Goal: Task Accomplishment & Management: Use online tool/utility

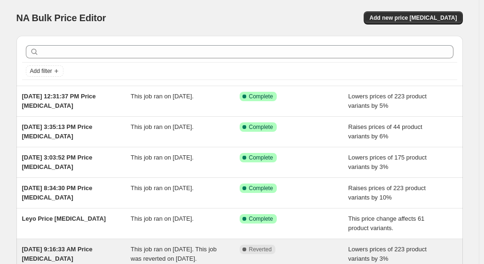
click at [116, 244] on div "[DATE] 9:16:33 AM Price [MEDICAL_DATA]" at bounding box center [76, 253] width 109 height 19
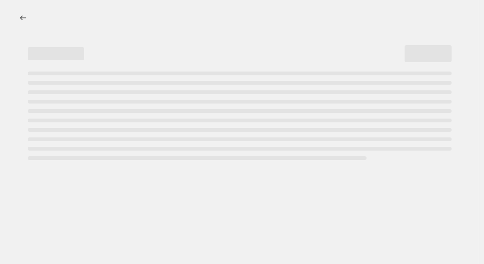
select select "percentage"
select select "remove"
select select "vendor"
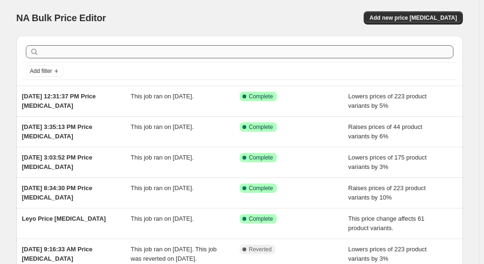
scroll to position [47, 0]
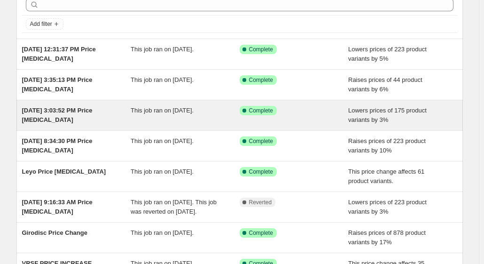
click at [85, 106] on div "Aug 25, 2025, 3:03:52 PM Price change job" at bounding box center [76, 115] width 109 height 19
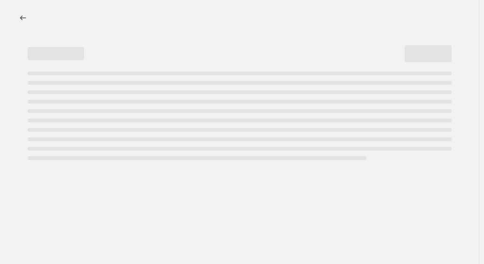
select select "percentage"
select select "remove"
select select "vendor"
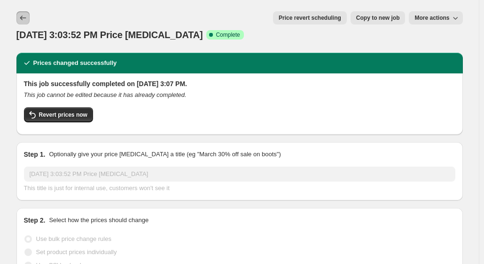
click at [28, 16] on icon "Price change jobs" at bounding box center [22, 17] width 9 height 9
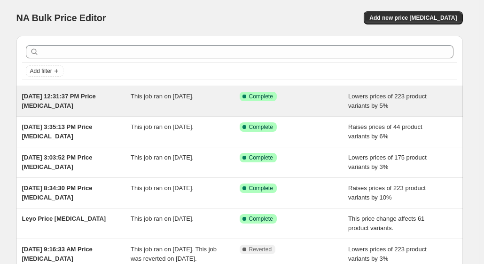
click at [96, 96] on span "Aug 27, 2025, 12:31:37 PM Price change job" at bounding box center [59, 101] width 74 height 16
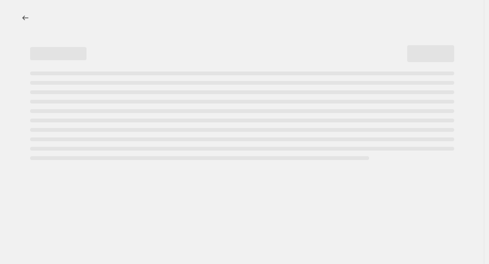
select select "percentage"
select select "remove"
select select "vendor"
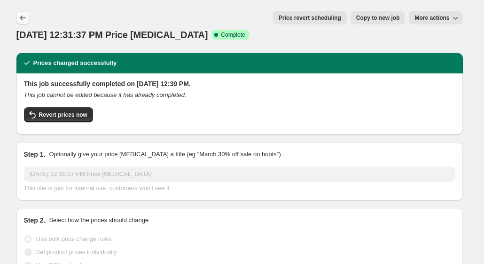
click at [26, 19] on icon "Price change jobs" at bounding box center [22, 17] width 9 height 9
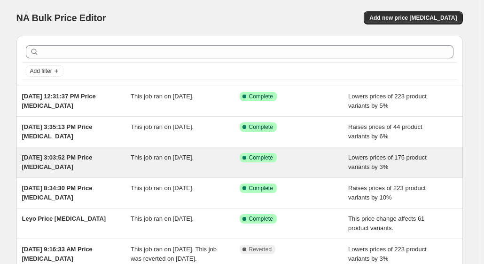
click at [139, 167] on div "This job ran on August 25, 2025." at bounding box center [185, 162] width 109 height 19
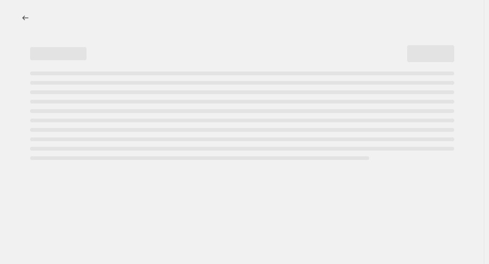
select select "percentage"
select select "remove"
select select "vendor"
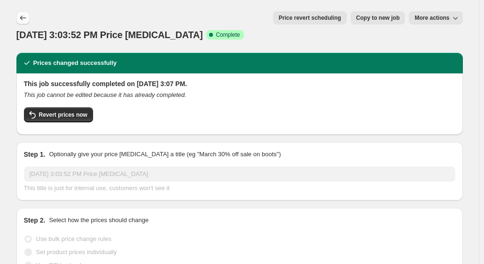
click at [26, 18] on icon "Price change jobs" at bounding box center [23, 18] width 6 height 5
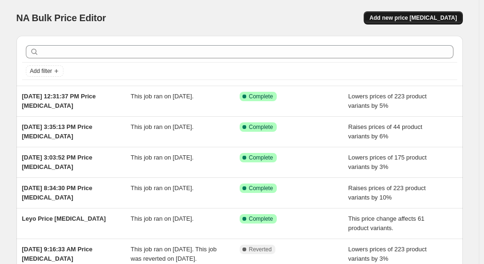
click at [422, 22] on button "Add new price change job" at bounding box center [413, 17] width 99 height 13
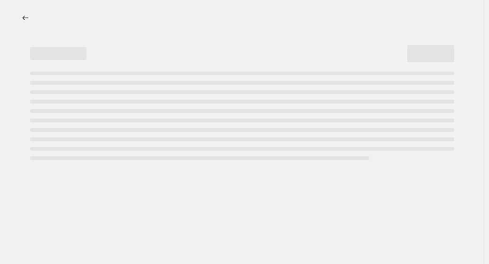
select select "percentage"
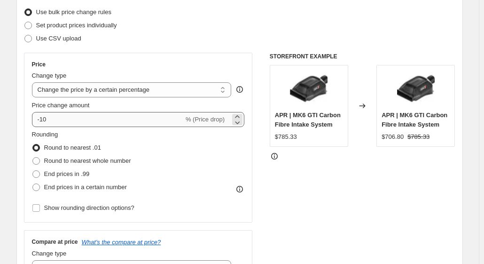
scroll to position [141, 0]
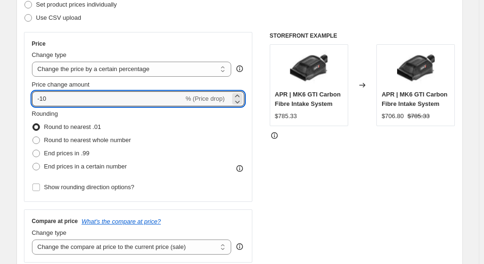
drag, startPoint x: 103, startPoint y: 103, endPoint x: 6, endPoint y: 91, distance: 98.5
type input "-2"
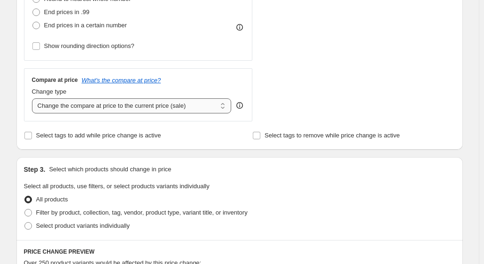
drag, startPoint x: 146, startPoint y: 107, endPoint x: 138, endPoint y: 111, distance: 8.6
click at [146, 107] on select "Change the compare at price to the current price (sale) Change the compare at p…" at bounding box center [132, 105] width 200 height 15
select select "remove"
click at [34, 98] on select "Change the compare at price to the current price (sale) Change the compare at p…" at bounding box center [132, 105] width 200 height 15
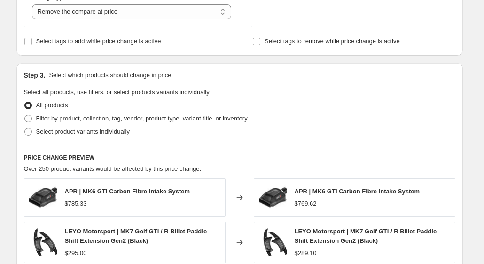
scroll to position [423, 0]
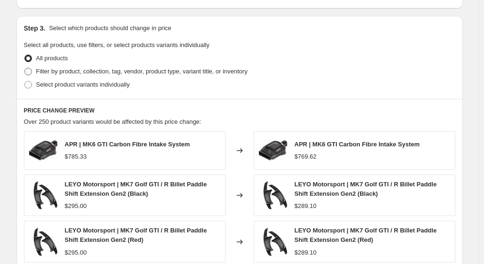
click at [32, 73] on span at bounding box center [28, 72] width 8 height 8
click at [25, 68] on input "Filter by product, collection, tag, vendor, product type, variant title, or inv…" at bounding box center [24, 68] width 0 height 0
radio input "true"
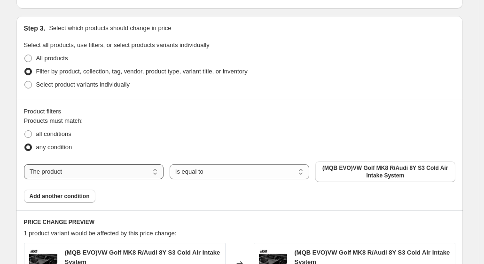
click at [127, 170] on select "The product The product's collection The product's tag The product's vendor The…" at bounding box center [94, 171] width 140 height 15
select select "vendor"
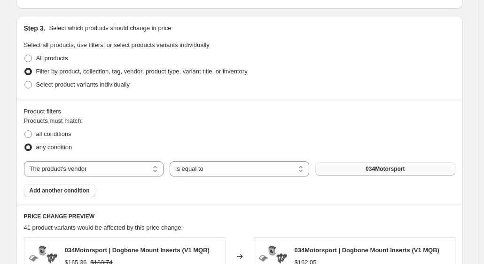
click at [359, 165] on button "034Motorsport" at bounding box center [385, 168] width 140 height 13
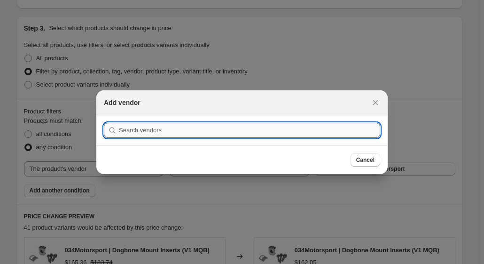
click at [257, 135] on input ":re1:" at bounding box center [249, 130] width 261 height 15
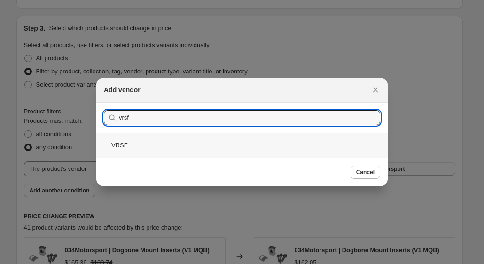
type input "vrsf"
click at [178, 147] on div "VRSF" at bounding box center [241, 144] width 291 height 25
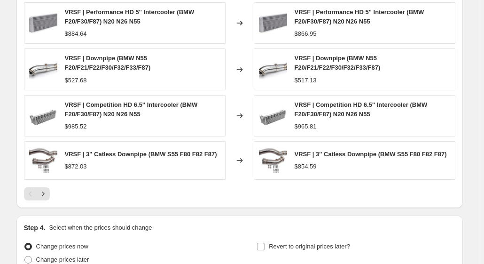
scroll to position [788, 0]
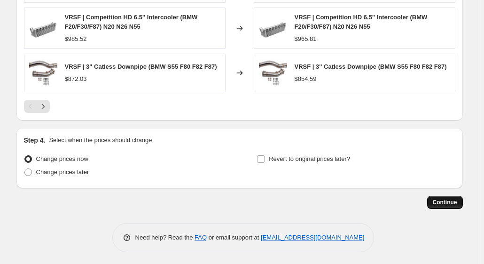
click at [457, 198] on span "Continue" at bounding box center [445, 202] width 24 height 8
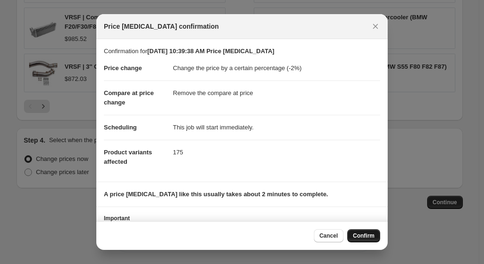
click at [371, 240] on button "Confirm" at bounding box center [363, 235] width 33 height 13
